Goal: Transaction & Acquisition: Purchase product/service

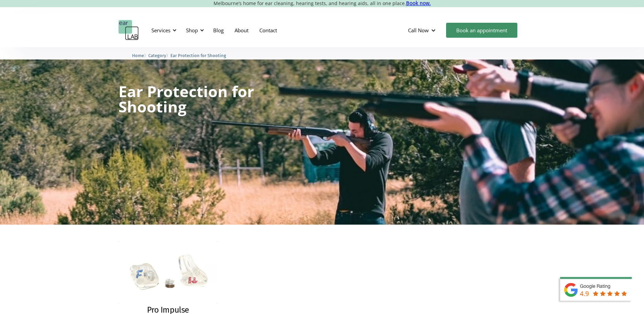
scroll to position [102, 0]
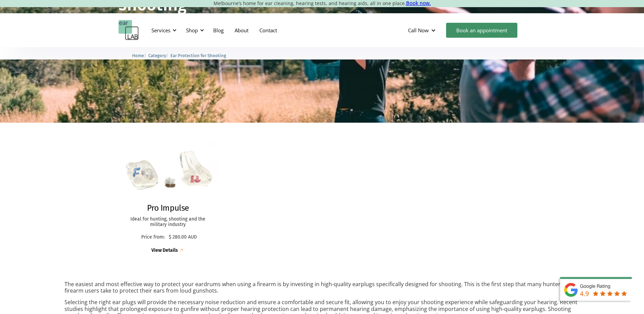
click at [149, 185] on img at bounding box center [167, 170] width 109 height 68
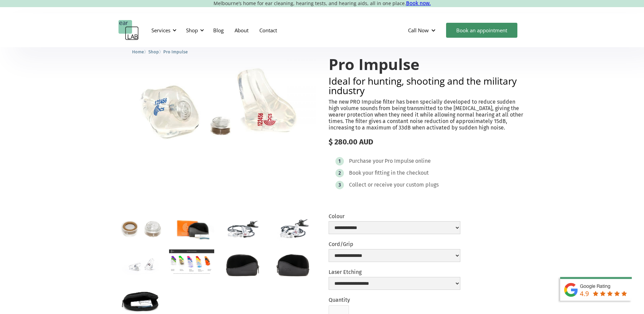
click at [334, 235] on div "**********" at bounding box center [394, 225] width 132 height 24
click at [336, 228] on select "**********" at bounding box center [394, 227] width 132 height 13
click at [343, 249] on select "**********" at bounding box center [394, 255] width 132 height 13
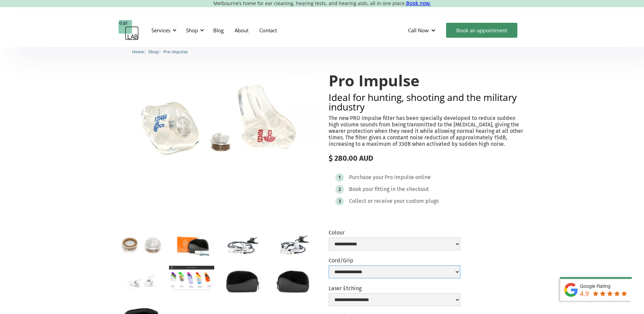
scroll to position [34, 0]
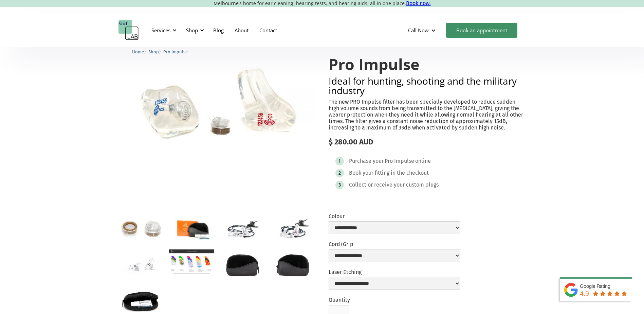
click at [302, 235] on img "open lightbox" at bounding box center [292, 228] width 45 height 30
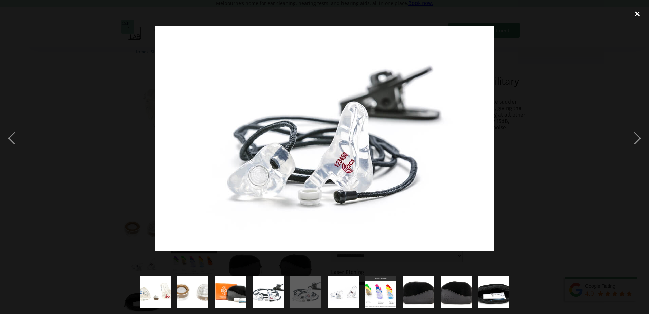
click at [634, 14] on div "close lightbox" at bounding box center [637, 13] width 23 height 15
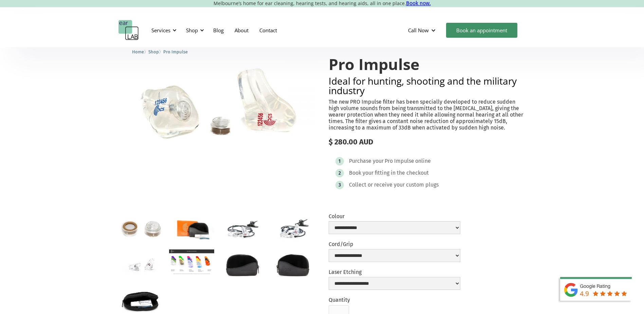
scroll to position [68, 0]
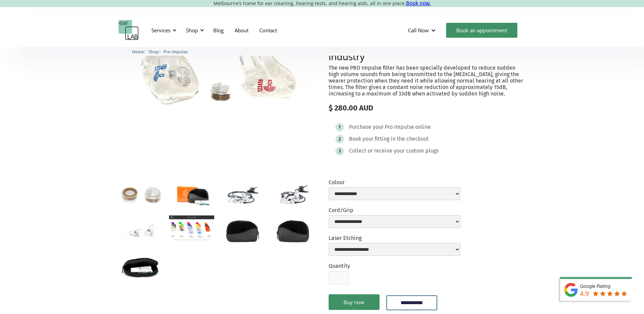
click at [197, 238] on img "open lightbox" at bounding box center [191, 227] width 45 height 25
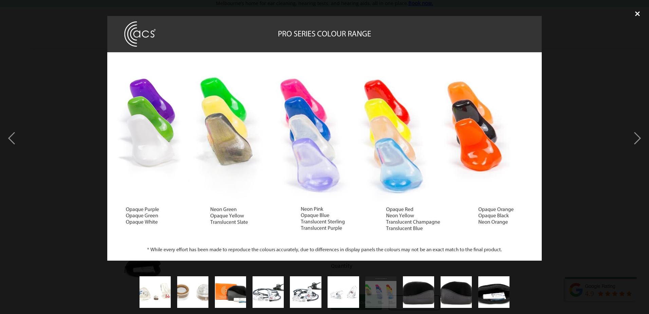
click at [637, 16] on div "close lightbox" at bounding box center [637, 13] width 23 height 15
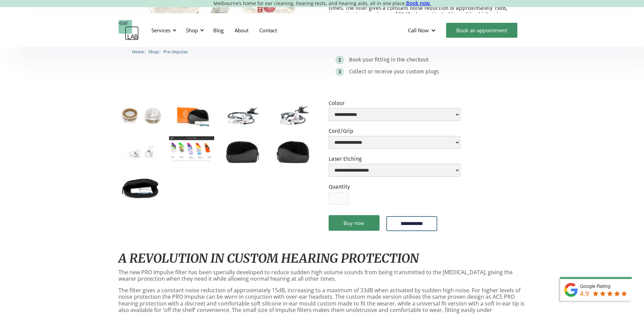
scroll to position [0, 0]
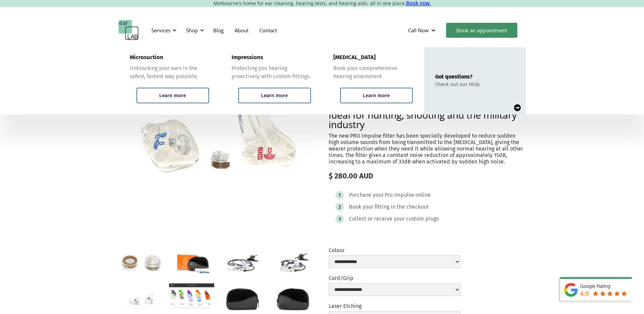
drag, startPoint x: 152, startPoint y: 28, endPoint x: 102, endPoint y: 51, distance: 55.1
click at [102, 51] on div "Microsuction Unblocking your ears in the safest, fastest way possible. Learn mo…" at bounding box center [322, 80] width 644 height 67
click at [157, 31] on div "Services" at bounding box center [160, 30] width 19 height 7
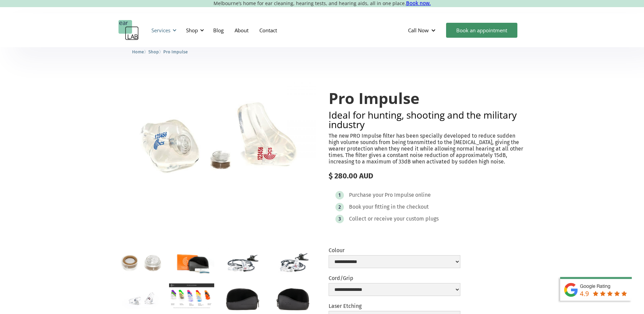
click at [158, 31] on div "Services" at bounding box center [160, 30] width 19 height 7
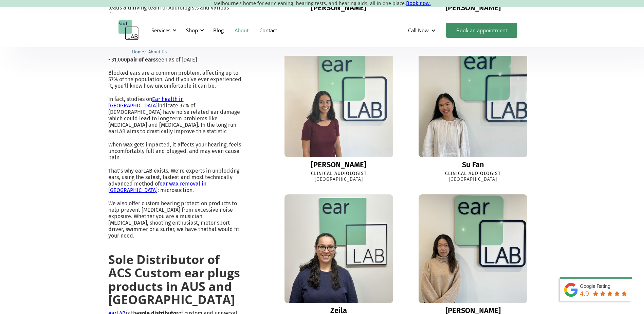
scroll to position [170, 0]
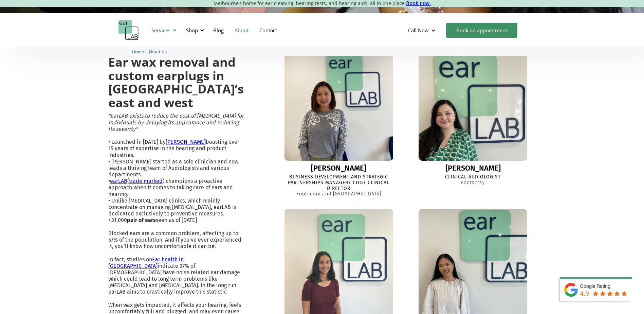
click at [168, 32] on div "Services" at bounding box center [160, 30] width 19 height 7
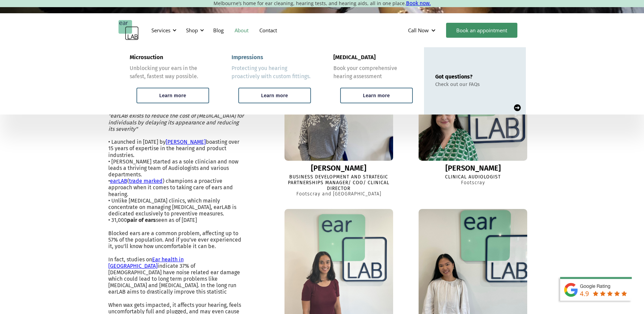
click at [261, 77] on div "Protecting you hearing proactively with custom fittings." at bounding box center [270, 72] width 79 height 16
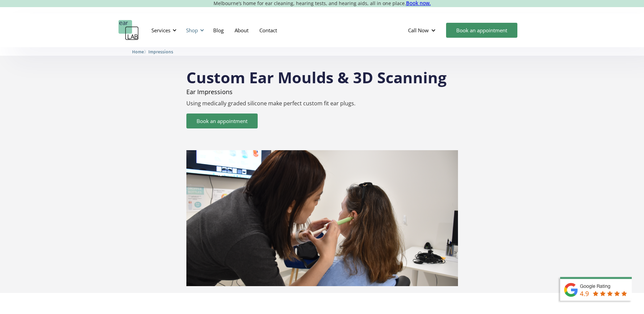
click at [204, 31] on div at bounding box center [202, 30] width 5 height 5
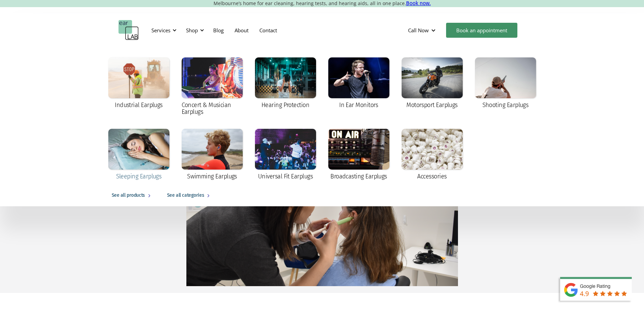
drag, startPoint x: 129, startPoint y: 173, endPoint x: 145, endPoint y: 159, distance: 20.4
drag, startPoint x: 145, startPoint y: 159, endPoint x: 159, endPoint y: 137, distance: 26.3
drag, startPoint x: 159, startPoint y: 137, endPoint x: 163, endPoint y: 133, distance: 6.2
click at [148, 77] on div at bounding box center [138, 77] width 61 height 41
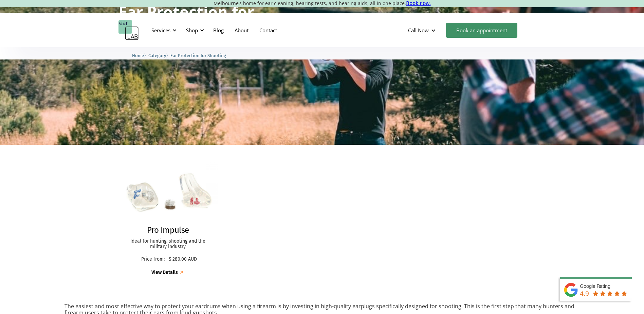
scroll to position [68, 0]
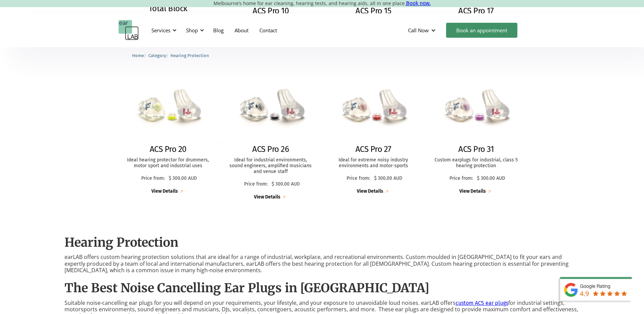
scroll to position [305, 0]
click at [202, 33] on div "Shop" at bounding box center [194, 30] width 24 height 20
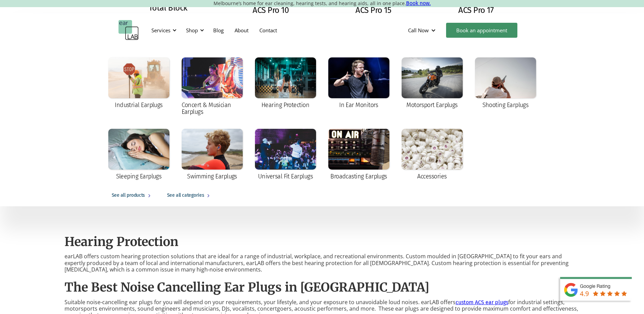
click at [135, 191] on div "See all products" at bounding box center [128, 195] width 33 height 8
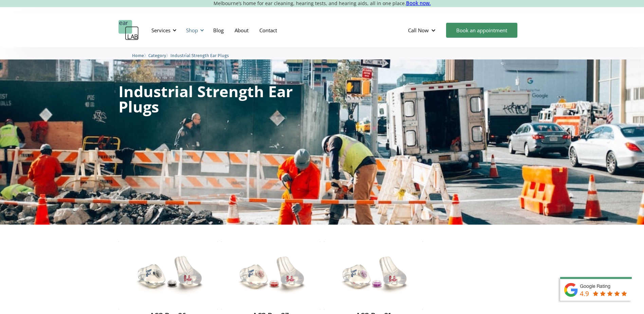
click at [199, 31] on div "Shop" at bounding box center [194, 30] width 24 height 20
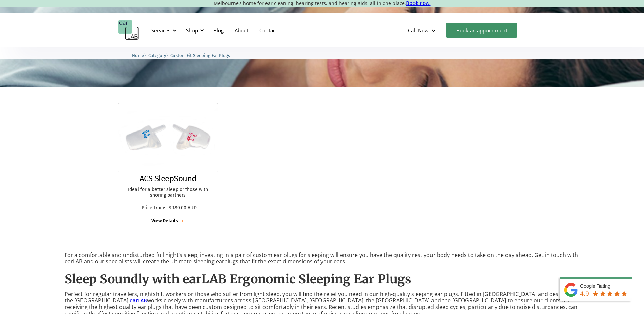
scroll to position [102, 0]
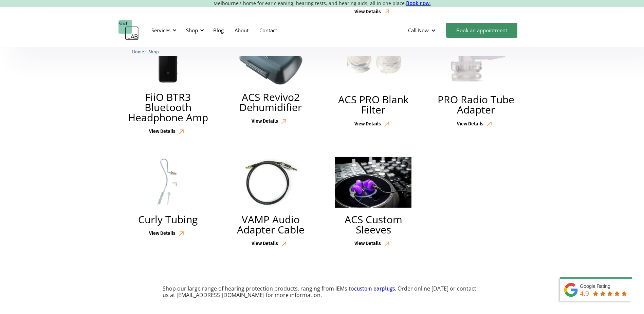
scroll to position [1618, 0]
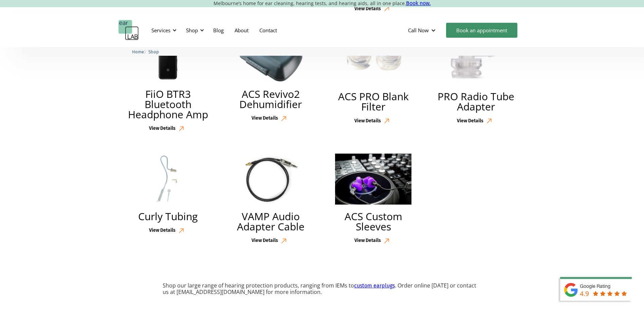
click at [397, 175] on img at bounding box center [373, 178] width 76 height 51
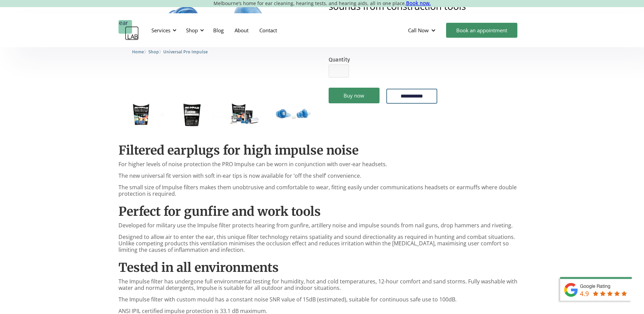
scroll to position [34, 0]
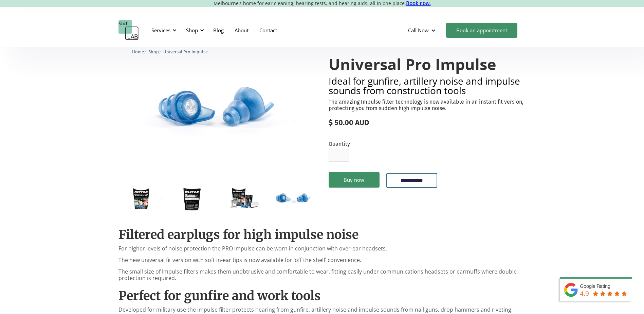
click at [145, 192] on img "open lightbox" at bounding box center [140, 198] width 45 height 32
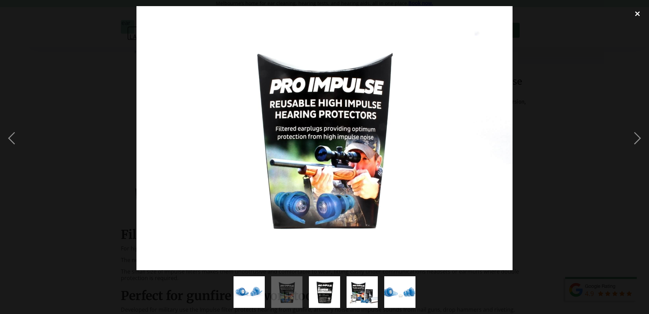
click at [637, 15] on div "close lightbox" at bounding box center [637, 13] width 23 height 15
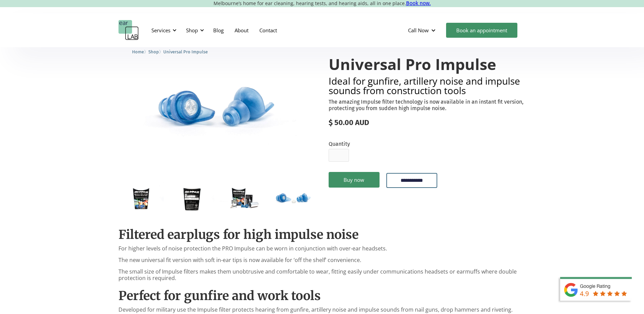
click at [259, 197] on img "open lightbox" at bounding box center [242, 197] width 45 height 30
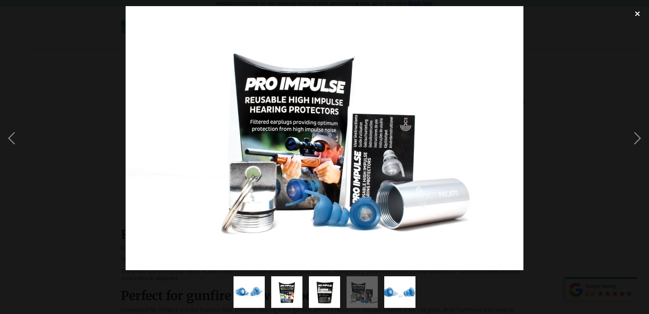
click at [643, 13] on div "close lightbox" at bounding box center [637, 13] width 23 height 15
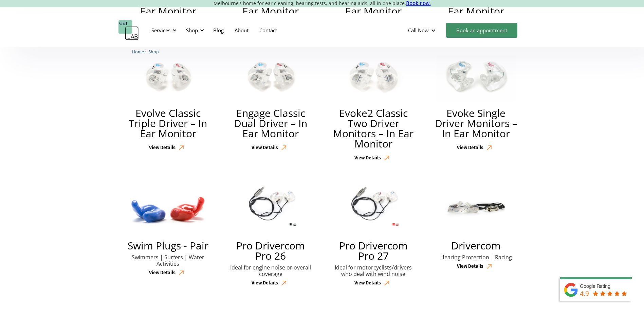
scroll to position [668, 0]
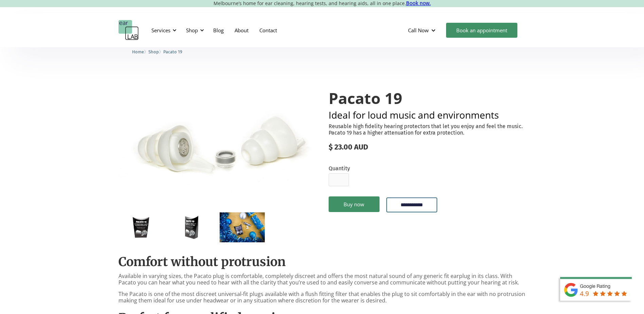
click at [138, 222] on img "open lightbox" at bounding box center [140, 227] width 45 height 30
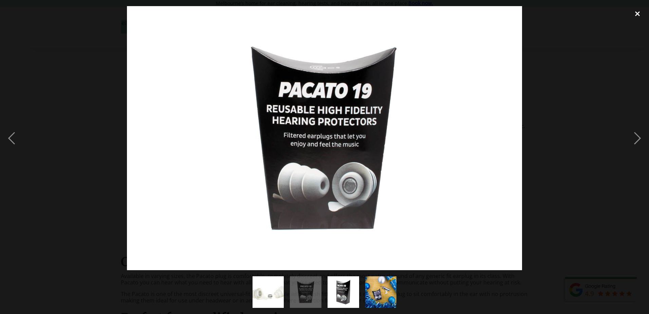
click at [637, 10] on div "close lightbox" at bounding box center [637, 13] width 23 height 15
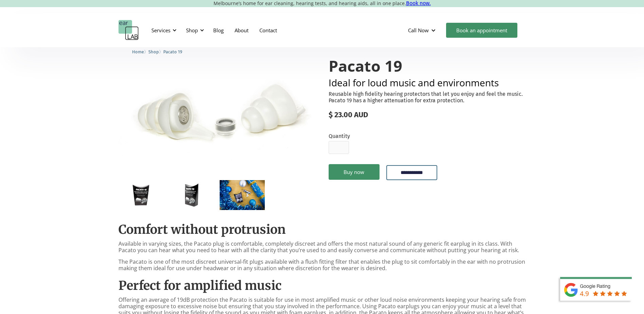
scroll to position [68, 0]
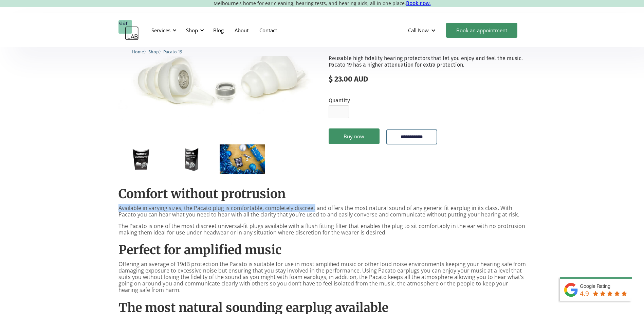
drag, startPoint x: 119, startPoint y: 209, endPoint x: 312, endPoint y: 206, distance: 193.1
click at [312, 206] on p "Available in varying sizes, the Pacato plug is comfortable, completely discreet…" at bounding box center [321, 211] width 407 height 13
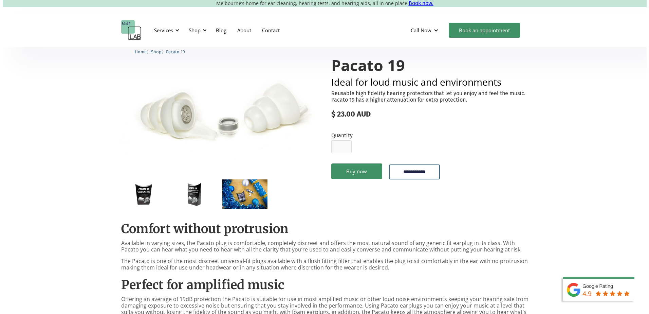
scroll to position [0, 0]
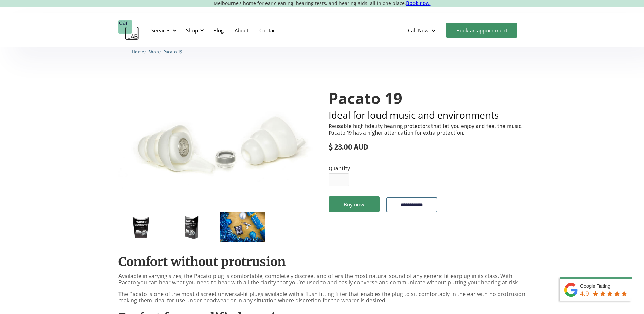
click at [184, 231] on img "open lightbox" at bounding box center [191, 227] width 45 height 30
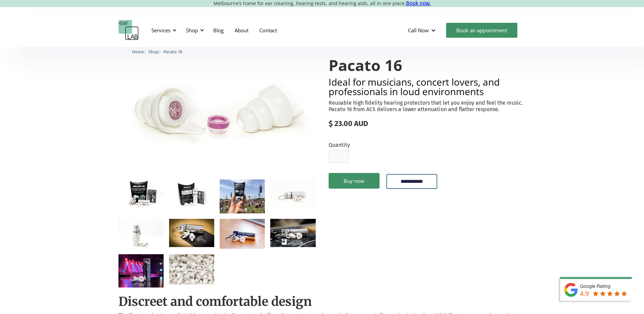
scroll to position [34, 0]
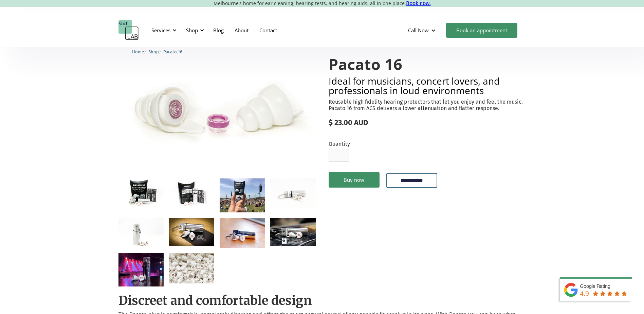
click at [137, 190] on img "open lightbox" at bounding box center [140, 193] width 45 height 30
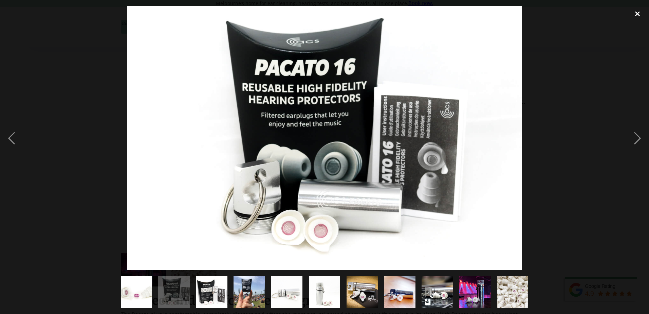
click at [643, 14] on div "close lightbox" at bounding box center [637, 13] width 23 height 15
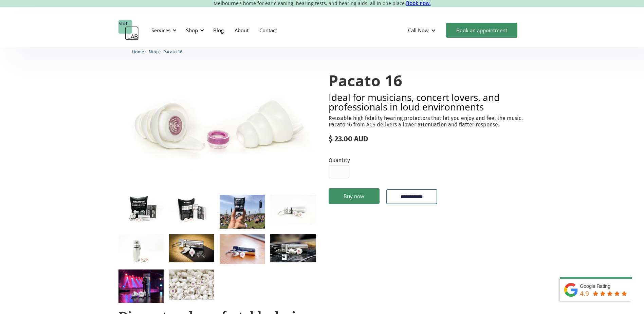
scroll to position [0, 0]
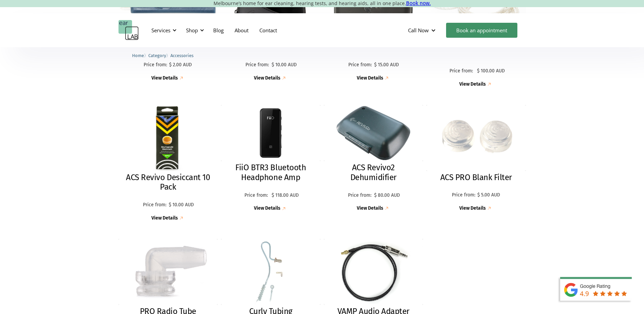
scroll to position [611, 0]
